Goal: Check status: Check status

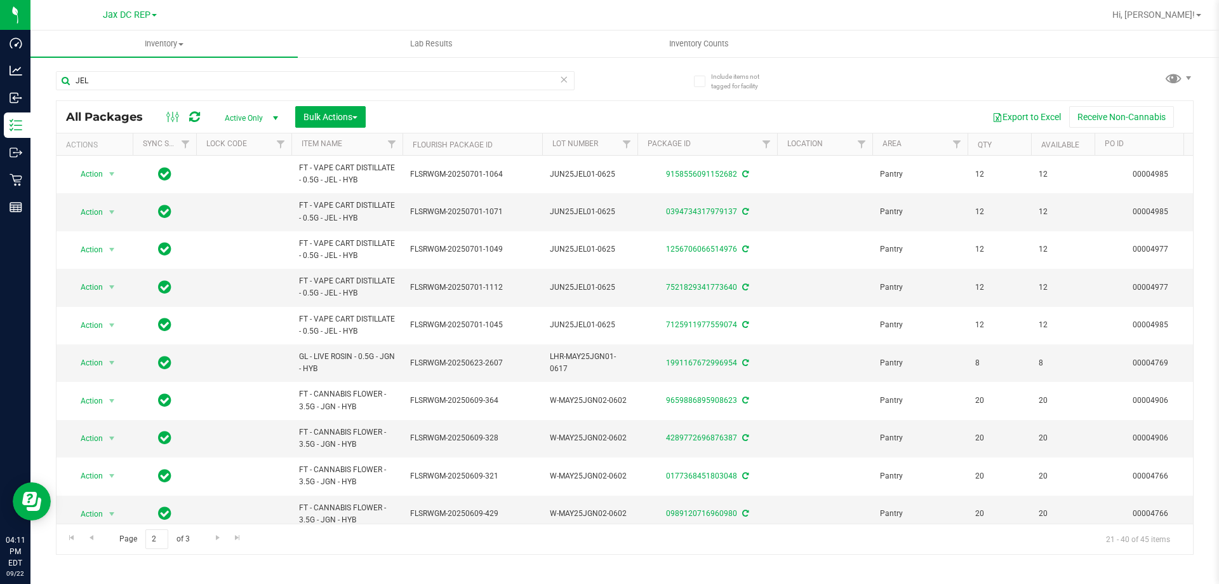
click at [155, 149] on th "Sync Status" at bounding box center [164, 144] width 63 height 22
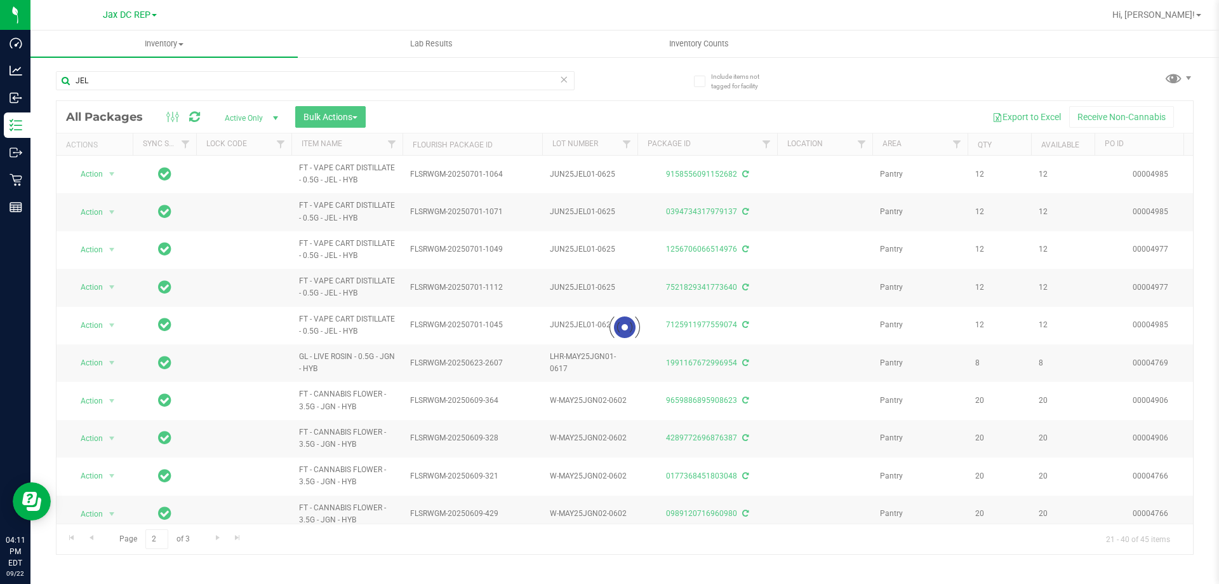
drag, startPoint x: 100, startPoint y: 90, endPoint x: 46, endPoint y: 76, distance: 55.8
click at [49, 77] on div "Include items not tagged for facility JEL Loading... All Packages Active Only A…" at bounding box center [624, 249] width 1189 height 387
click at [151, 147] on div at bounding box center [625, 327] width 1137 height 453
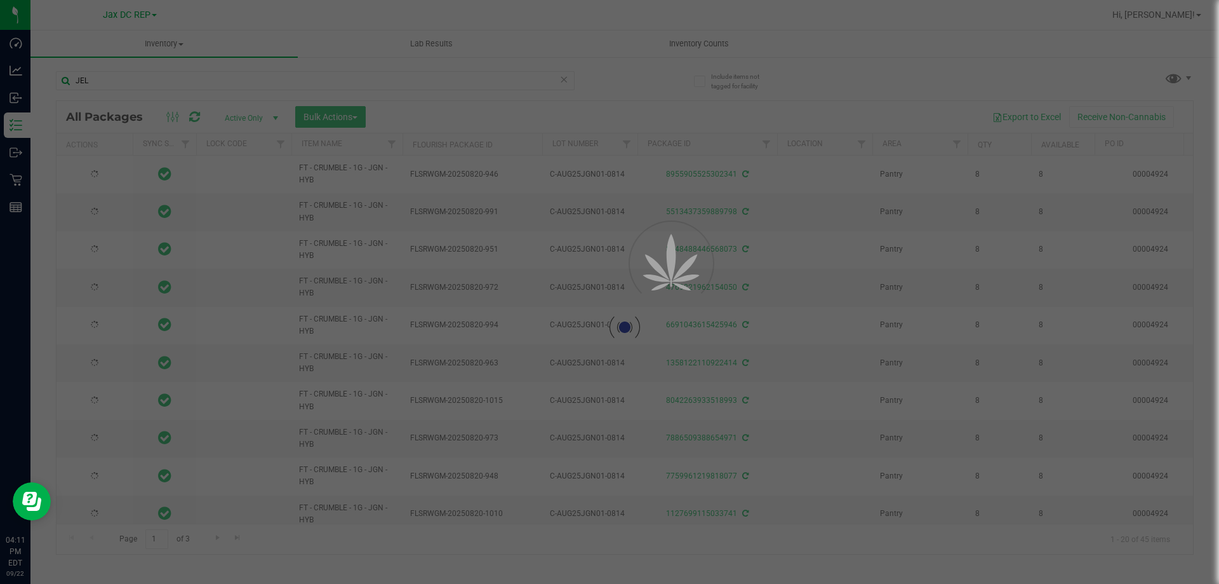
click at [187, 144] on div at bounding box center [625, 327] width 1137 height 453
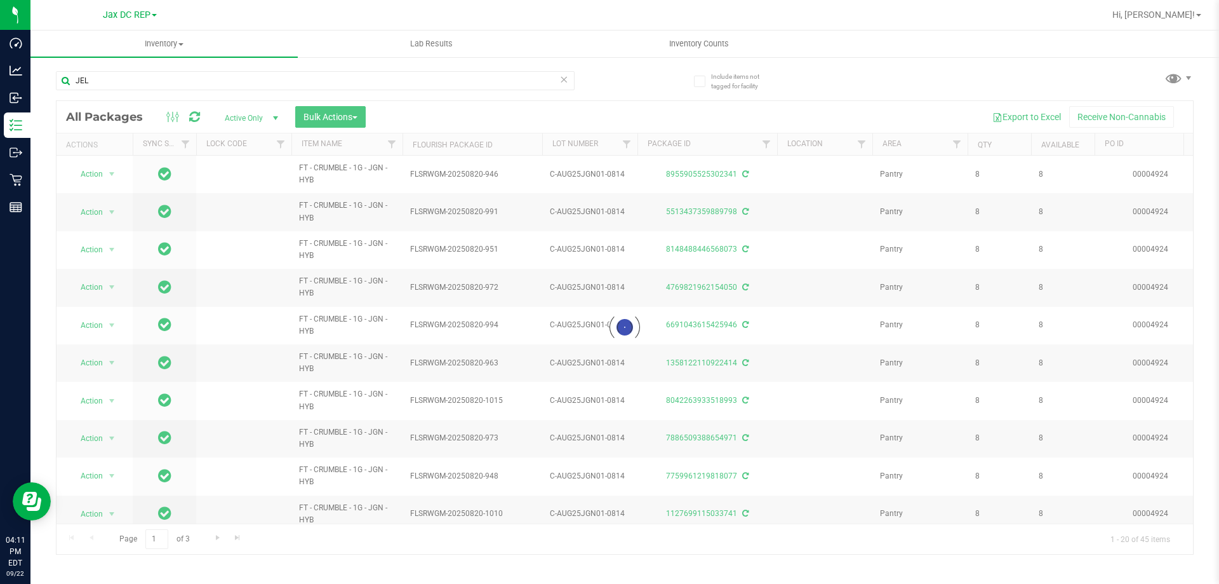
click at [187, 144] on div at bounding box center [625, 327] width 1137 height 453
click at [180, 144] on div at bounding box center [625, 327] width 1137 height 453
click at [185, 143] on div at bounding box center [625, 327] width 1137 height 453
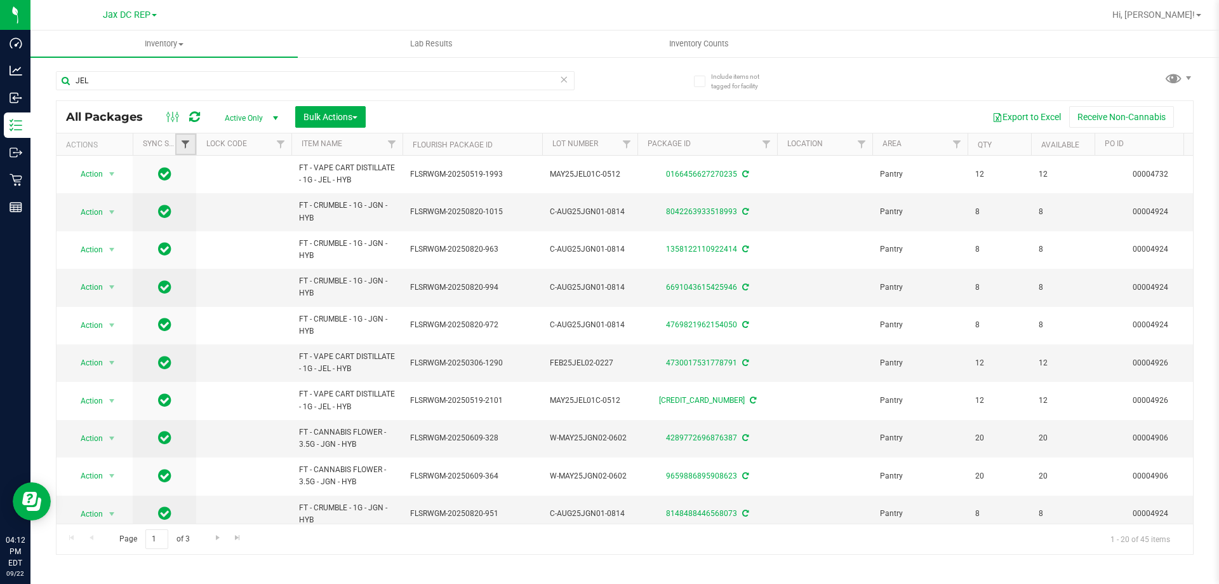
click at [185, 143] on span "Filter" at bounding box center [185, 144] width 10 height 10
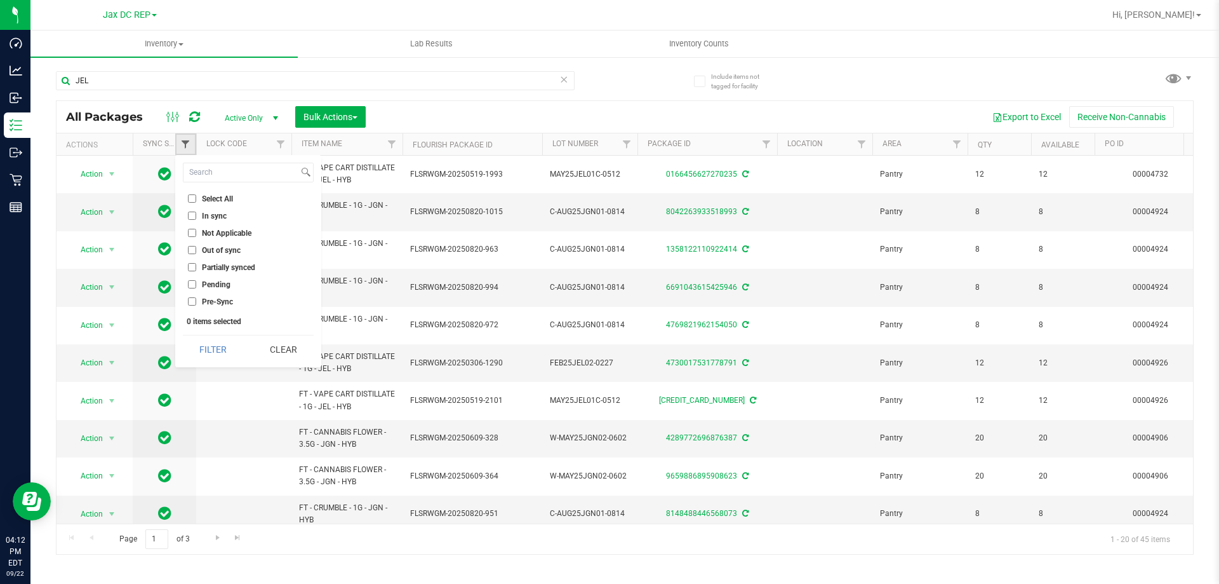
click at [185, 143] on span "Filter" at bounding box center [185, 144] width 10 height 10
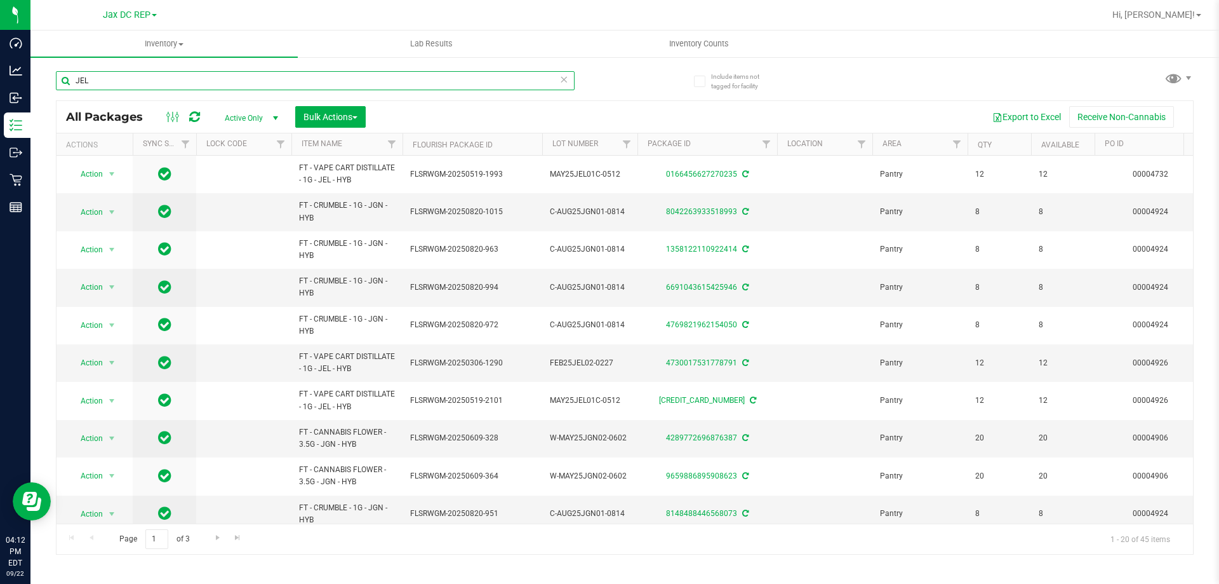
drag, startPoint x: 90, startPoint y: 77, endPoint x: 36, endPoint y: 58, distance: 57.5
click at [36, 58] on div "Include items not tagged for facility JEL All Packages Active Only Active Only …" at bounding box center [624, 249] width 1189 height 387
click at [328, 25] on div at bounding box center [665, 15] width 877 height 25
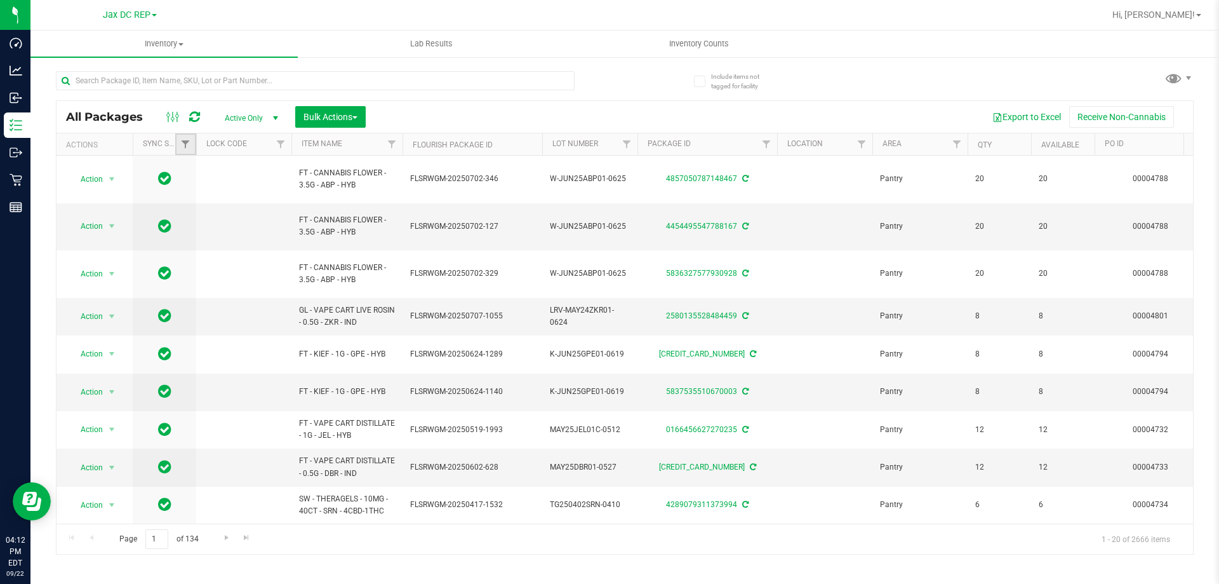
click at [179, 143] on link "Filter" at bounding box center [185, 144] width 21 height 22
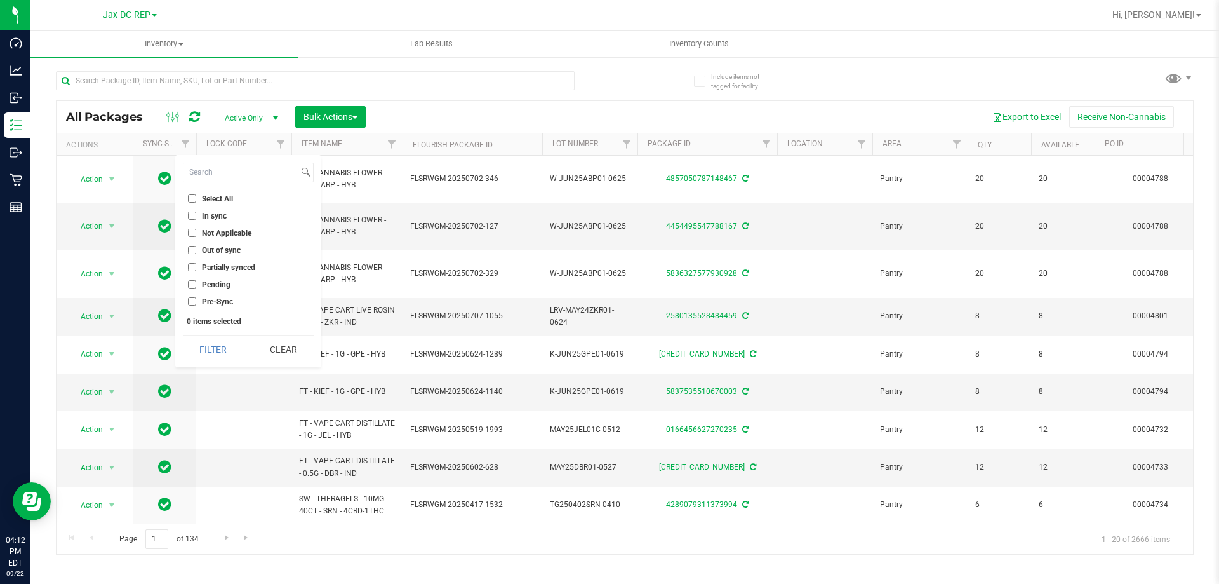
click at [191, 248] on input "Out of sync" at bounding box center [192, 250] width 8 height 8
checkbox input "true"
click at [229, 349] on button "Filter" at bounding box center [213, 349] width 61 height 28
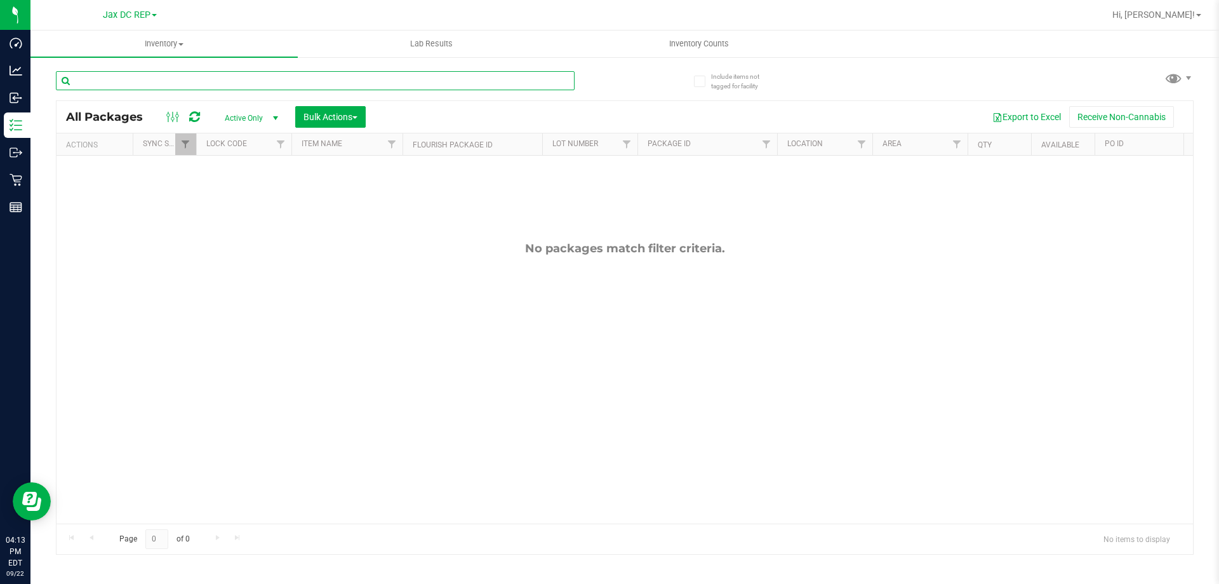
click at [131, 80] on input "text" at bounding box center [315, 80] width 519 height 19
paste input "HT - CHOCOLATE BAR - 100MG¬ - Batch - SN250728DC1-0804"
drag, startPoint x: 218, startPoint y: 82, endPoint x: 60, endPoint y: 72, distance: 158.4
click at [60, 72] on input "HT - CHOCOLATE BAR - 100MG¬ - Batch - SN250728DC1-0804" at bounding box center [315, 80] width 519 height 19
click at [86, 82] on input "SN250728DC1-0804" at bounding box center [315, 80] width 519 height 19
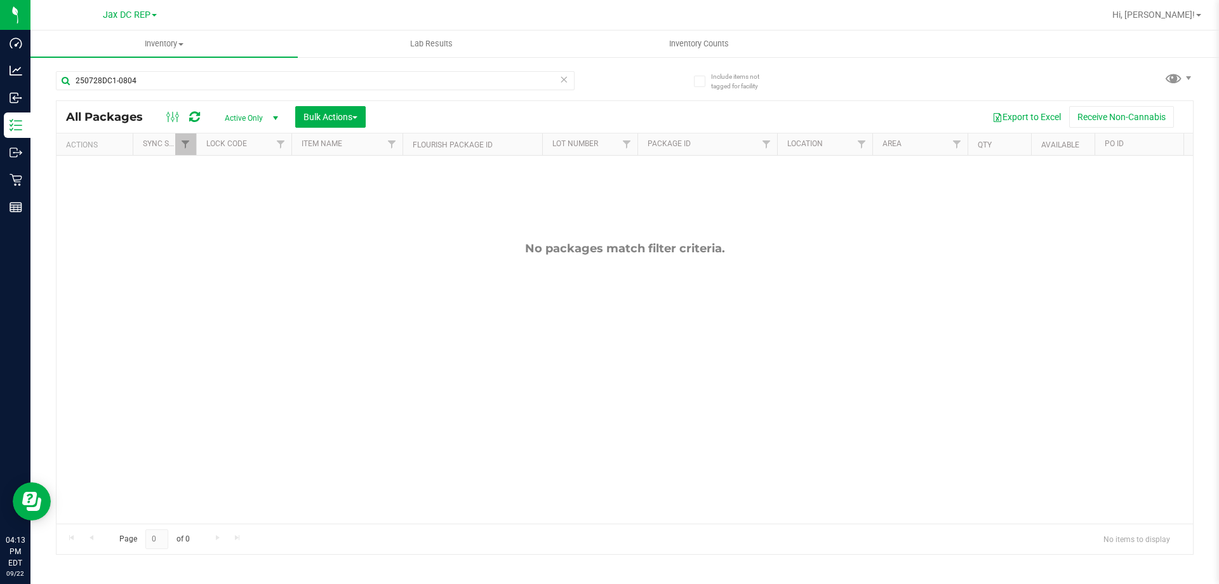
click at [166, 70] on div "250728DC1-0804" at bounding box center [340, 80] width 569 height 41
drag, startPoint x: 92, startPoint y: 80, endPoint x: 41, endPoint y: 79, distance: 51.4
click at [41, 79] on div "Include items not tagged for facility 250728DC1-0804 All Packages Active Only A…" at bounding box center [624, 249] width 1189 height 387
type input "28DC1-0804"
